Goal: Task Accomplishment & Management: Complete application form

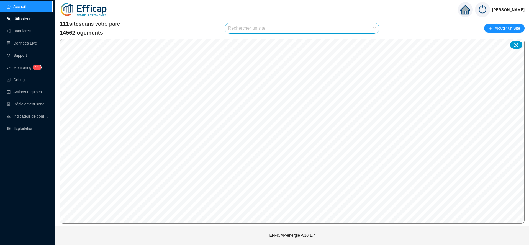
click at [25, 21] on link "Utilisateurs" at bounding box center [20, 19] width 26 height 4
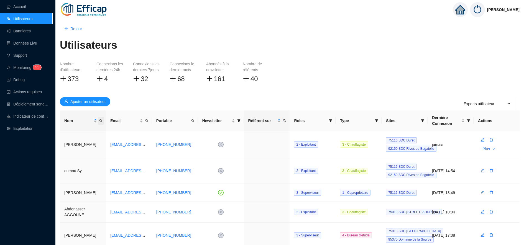
click at [101, 122] on icon "search" at bounding box center [100, 120] width 3 height 3
type input "ADNESSE"
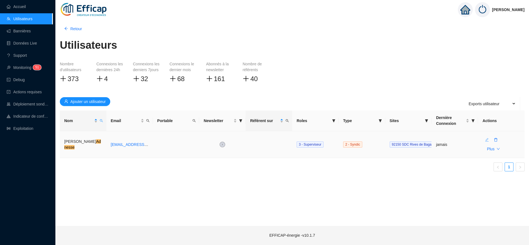
click at [488, 141] on icon "edit" at bounding box center [487, 140] width 4 height 4
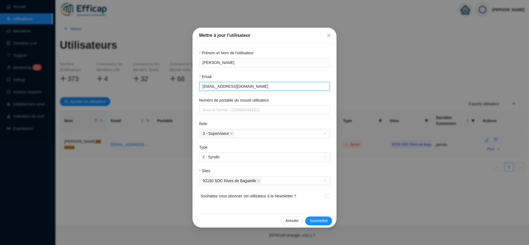
click at [271, 85] on input "[EMAIL_ADDRESS][DOMAIN_NAME]" at bounding box center [264, 87] width 123 height 6
paste input "'[PERSON_NAME]' <[EMAIL_ADDRESS][DOMAIN_NAME]>"
type input "[EMAIL_ADDRESS][DOMAIN_NAME]"
click at [274, 108] on input "Numéro de portable du nouvel utilisateur" at bounding box center [264, 110] width 123 height 6
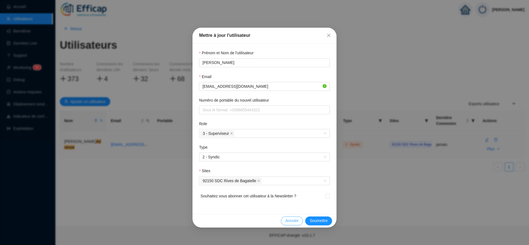
click at [299, 223] on button "Annuler" at bounding box center [292, 221] width 22 height 9
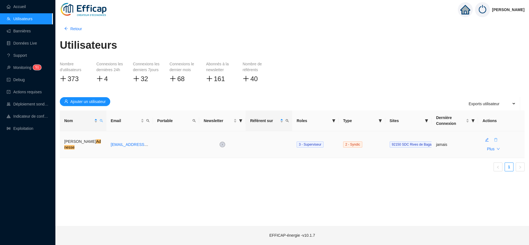
click at [494, 141] on button "button" at bounding box center [496, 140] width 9 height 9
click at [519, 124] on span "Oui" at bounding box center [522, 126] width 6 height 6
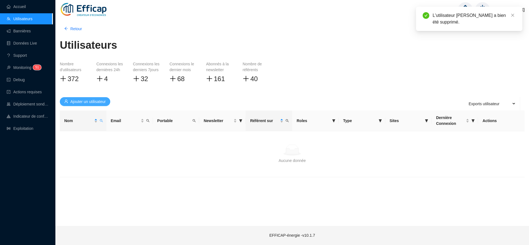
click at [86, 101] on span "Ajouter un utilisateur" at bounding box center [87, 102] width 35 height 6
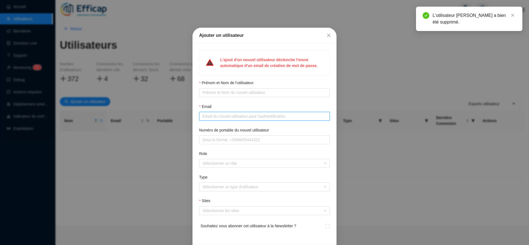
click at [211, 119] on input "Email" at bounding box center [264, 117] width 123 height 6
paste input "'[PERSON_NAME]' <[EMAIL_ADDRESS][DOMAIN_NAME]>"
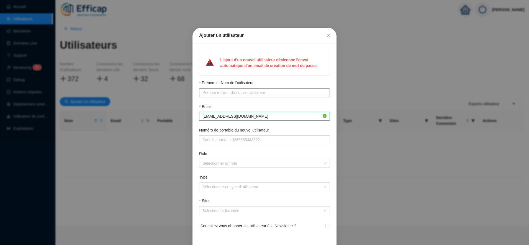
type input "[EMAIL_ADDRESS][DOMAIN_NAME]"
click at [210, 94] on input "Prénom et Nom de l'utilisateur" at bounding box center [264, 93] width 123 height 6
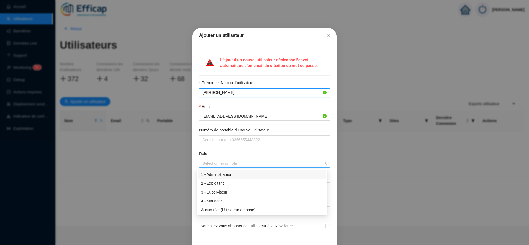
click at [211, 160] on div at bounding box center [261, 164] width 123 height 8
type input "[PERSON_NAME]"
click at [220, 190] on div "3 - Superviseur" at bounding box center [262, 193] width 122 height 6
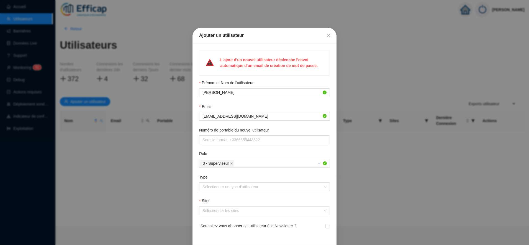
click at [223, 152] on div "Role" at bounding box center [264, 155] width 131 height 8
click at [215, 188] on input "Type" at bounding box center [262, 187] width 119 height 8
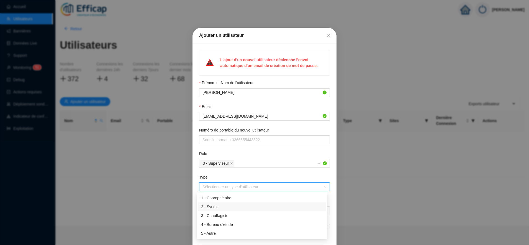
click at [220, 208] on div "2 - Syndic" at bounding box center [262, 207] width 122 height 6
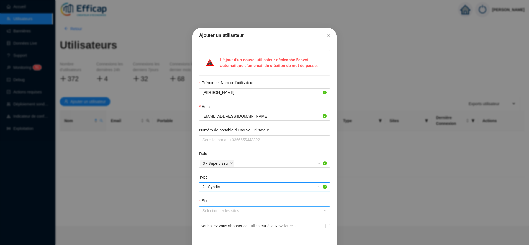
click at [214, 213] on div at bounding box center [261, 211] width 123 height 8
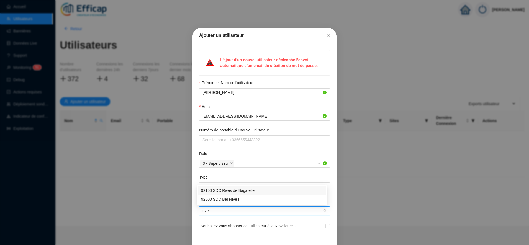
type input "rives"
click at [243, 200] on div "92150 SDC Rives de Bagatelle" at bounding box center [262, 200] width 122 height 6
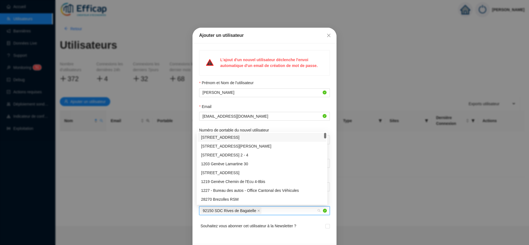
click at [280, 101] on form "Prénom et Nom de l'utilisateur [PERSON_NAME] Email [EMAIL_ADDRESS][DOMAIN_NAME]…" at bounding box center [264, 158] width 131 height 157
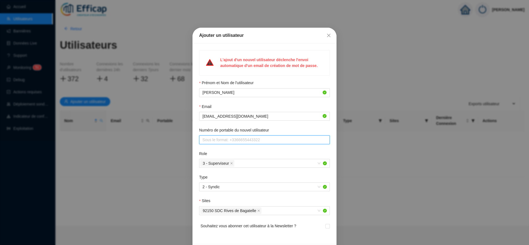
click at [238, 137] on input "Numéro de portable du nouvel utilisateur" at bounding box center [264, 140] width 123 height 6
type input "[PHONE_NUMBER]"
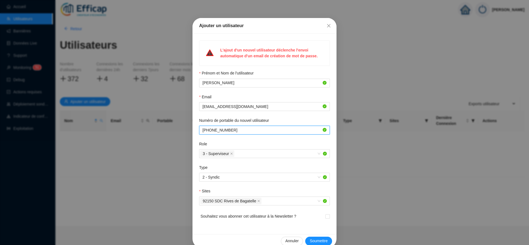
scroll to position [19, 0]
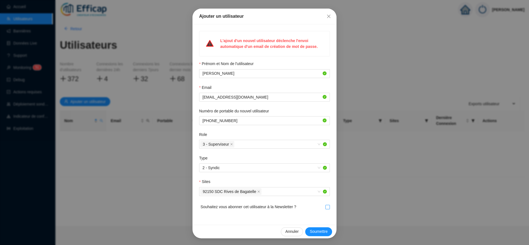
click at [327, 208] on span at bounding box center [328, 207] width 4 height 4
click at [327, 208] on input "checkbox" at bounding box center [328, 207] width 4 height 4
checkbox input "true"
click at [322, 231] on span "Soumettre" at bounding box center [319, 232] width 18 height 6
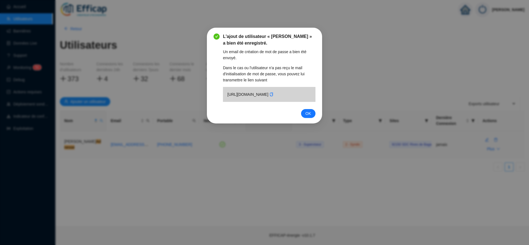
scroll to position [0, 0]
click at [314, 118] on button "OK" at bounding box center [308, 113] width 14 height 9
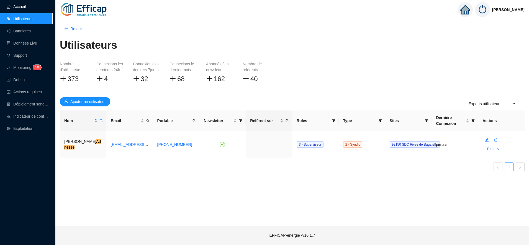
click at [12, 4] on link "Accueil" at bounding box center [16, 6] width 19 height 4
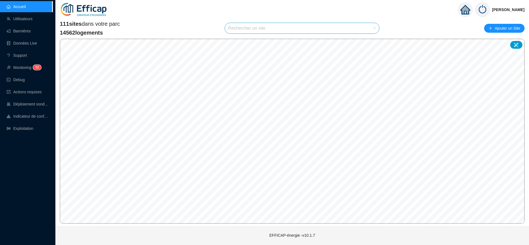
click at [269, 29] on input "search" at bounding box center [299, 28] width 143 height 11
type input "[PERSON_NAME]"
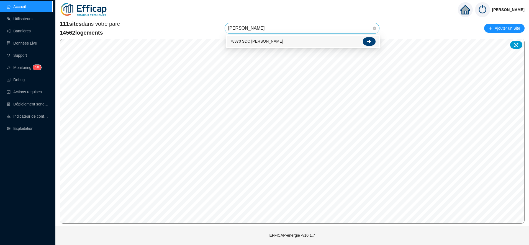
click at [370, 41] on icon at bounding box center [370, 42] width 4 height 4
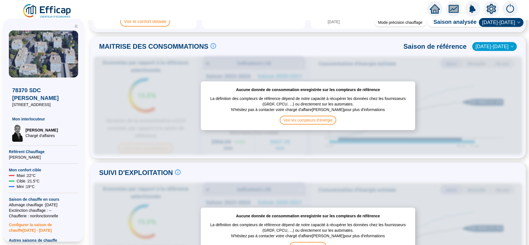
scroll to position [162, 0]
